Goal: Obtain resource: Download file/media

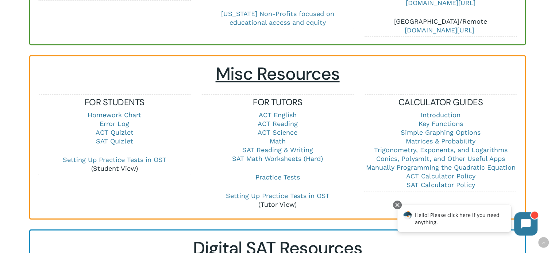
scroll to position [448, 0]
click at [277, 123] on link "ACT Reading" at bounding box center [277, 124] width 40 height 8
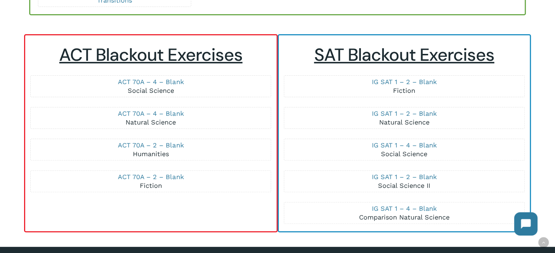
scroll to position [194, 0]
click at [176, 81] on link "ACT 70A – 4 – Blank" at bounding box center [151, 82] width 66 height 8
click at [171, 145] on link "ACT 70A – 2 – Blank" at bounding box center [151, 145] width 66 height 8
click at [161, 81] on link "ACT 70A – 4 – Blank" at bounding box center [151, 82] width 66 height 8
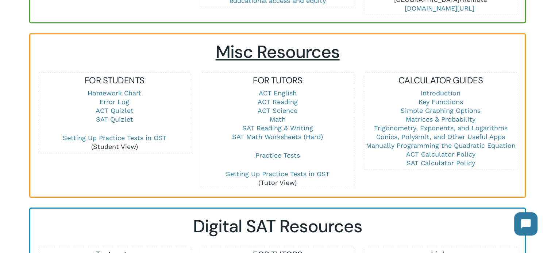
scroll to position [471, 0]
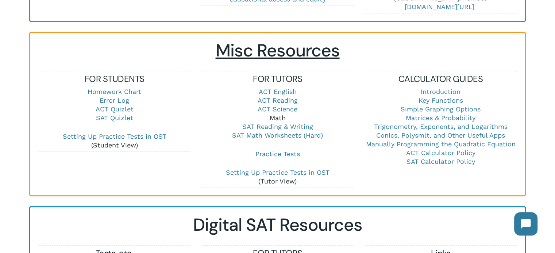
click at [280, 118] on link "Math" at bounding box center [277, 118] width 16 height 8
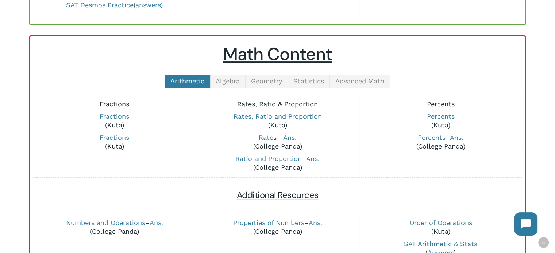
scroll to position [146, 0]
click at [430, 137] on link "Percents" at bounding box center [431, 138] width 28 height 8
